Goal: Information Seeking & Learning: Learn about a topic

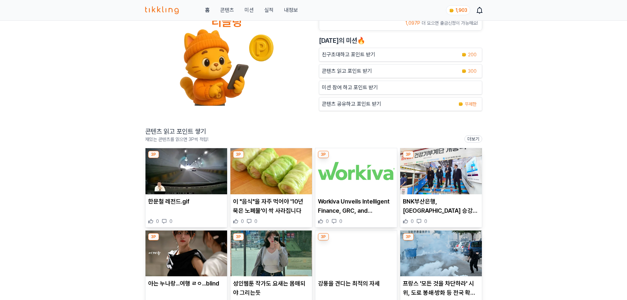
scroll to position [66, 0]
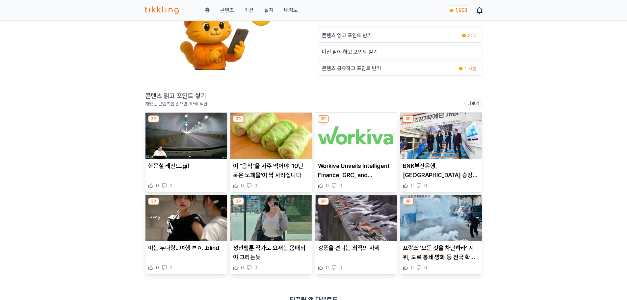
click at [178, 147] on img at bounding box center [186, 135] width 82 height 46
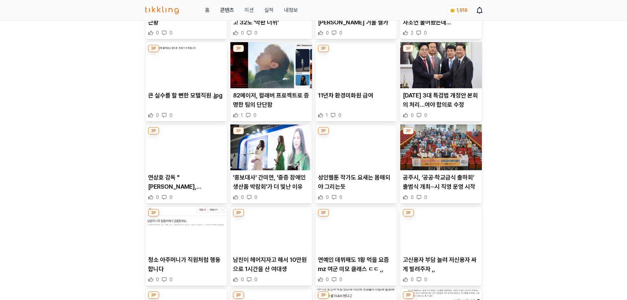
scroll to position [886, 0]
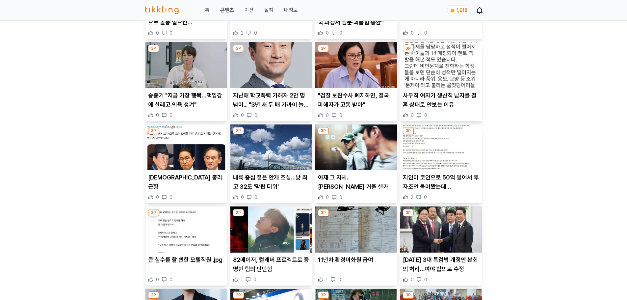
click at [359, 94] on p ""검찰 보완수사 폐지하면, 결국 피해자가 고통 받아"" at bounding box center [356, 100] width 76 height 18
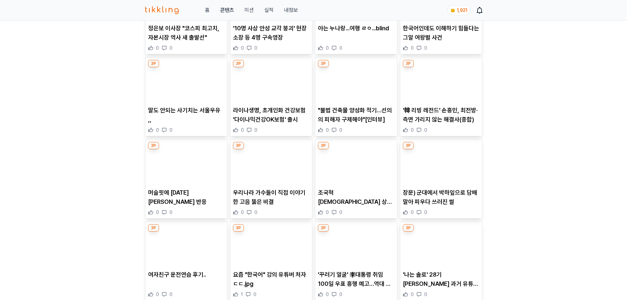
scroll to position [1118, 0]
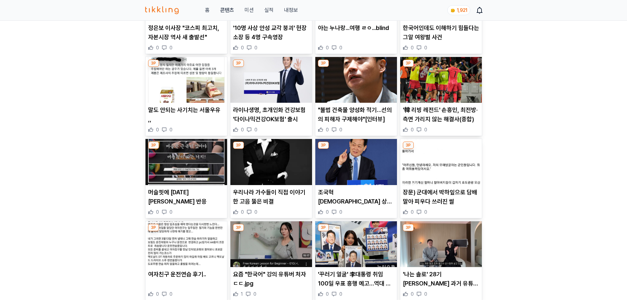
click at [352, 109] on p ""불법 건축물 양성화 적기…선의의 피해자 구제해야"[인터뷰]" at bounding box center [356, 114] width 76 height 18
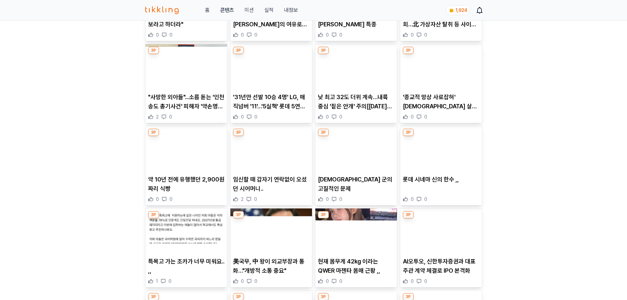
scroll to position [1643, 0]
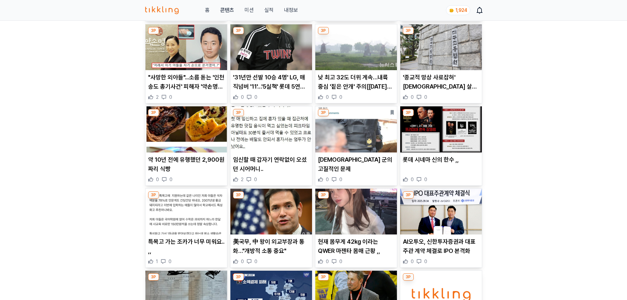
click at [420, 150] on img at bounding box center [441, 129] width 82 height 46
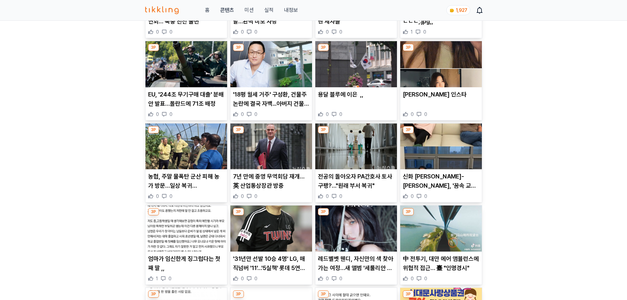
scroll to position [625, 0]
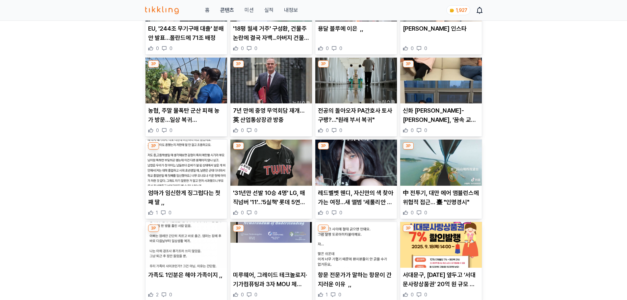
click at [254, 188] on p "'31년만 선발 10승 4명' LG, 매직넘버 '11'…'5실책' 롯데 5연패(종합)" at bounding box center [271, 197] width 76 height 18
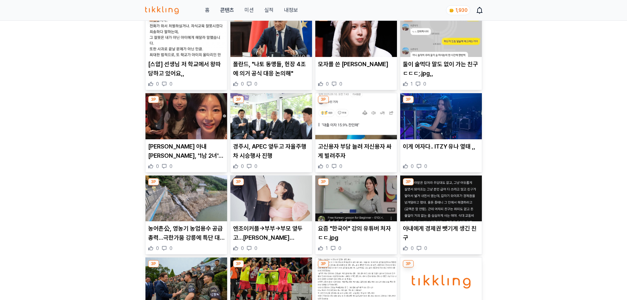
scroll to position [1480, 0]
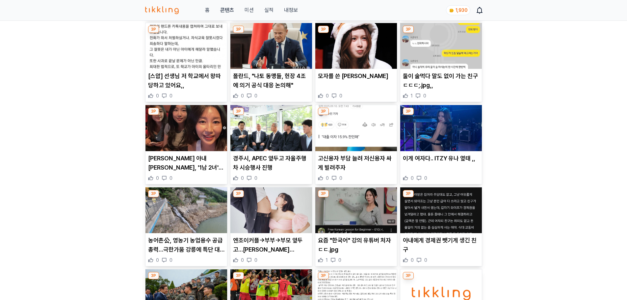
click at [364, 225] on img at bounding box center [356, 210] width 82 height 46
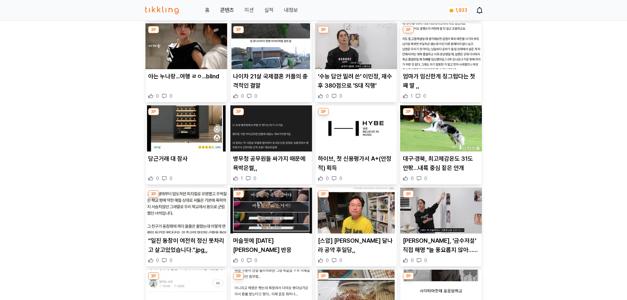
scroll to position [1414, 0]
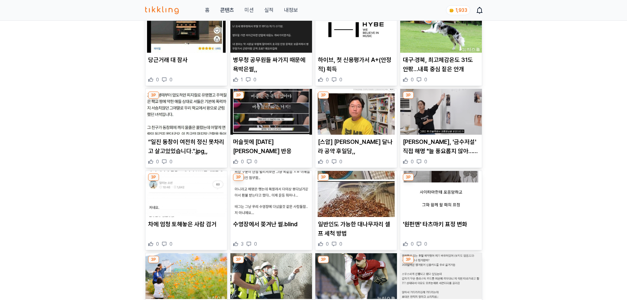
click at [244, 63] on p "병무청 공무원들 싸가지 때문에 욕박은썰,," at bounding box center [271, 64] width 76 height 18
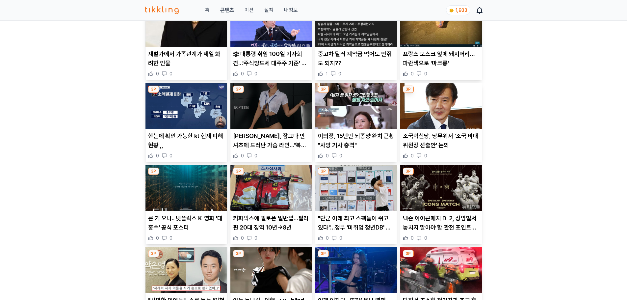
scroll to position [1875, 0]
